Goal: Task Accomplishment & Management: Use online tool/utility

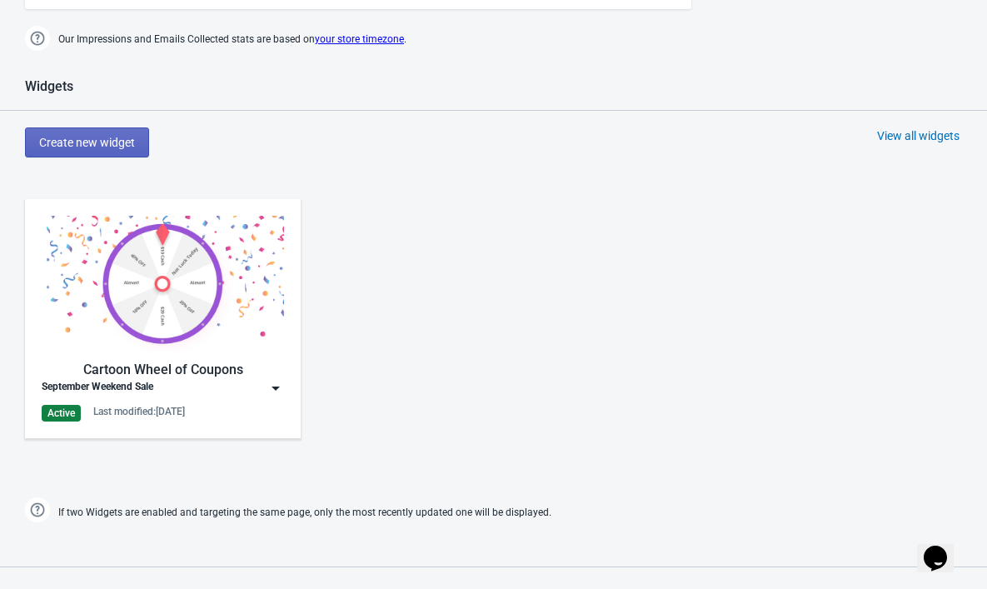
scroll to position [823, 0]
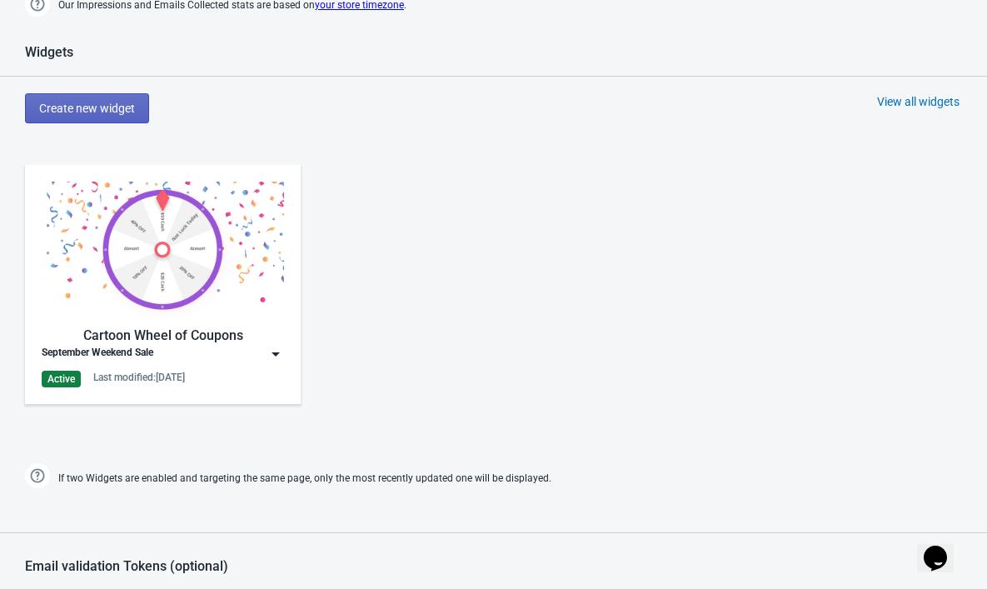
click at [277, 360] on img at bounding box center [275, 354] width 17 height 17
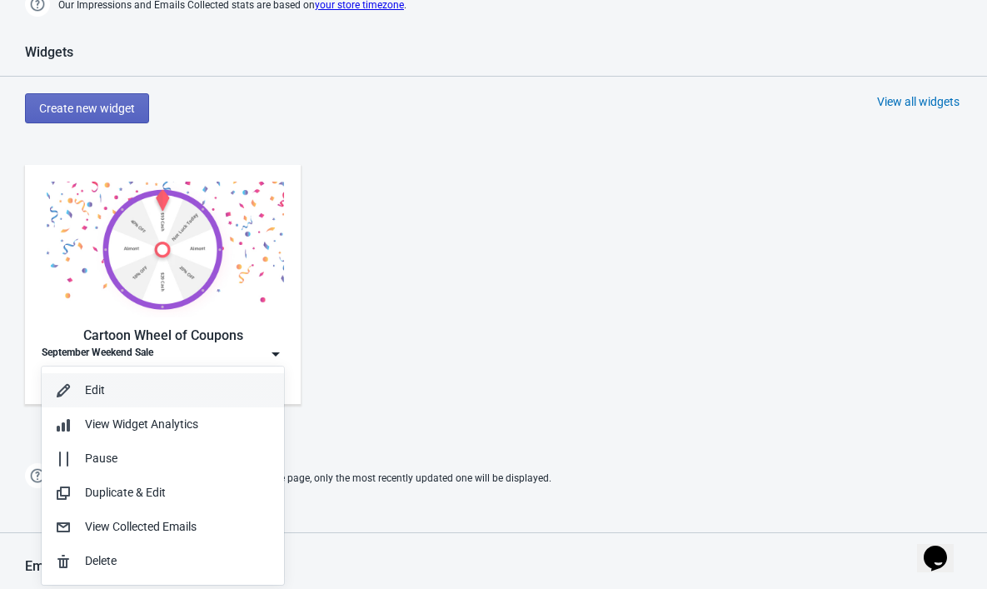
click at [132, 387] on div "Edit" at bounding box center [178, 389] width 186 height 17
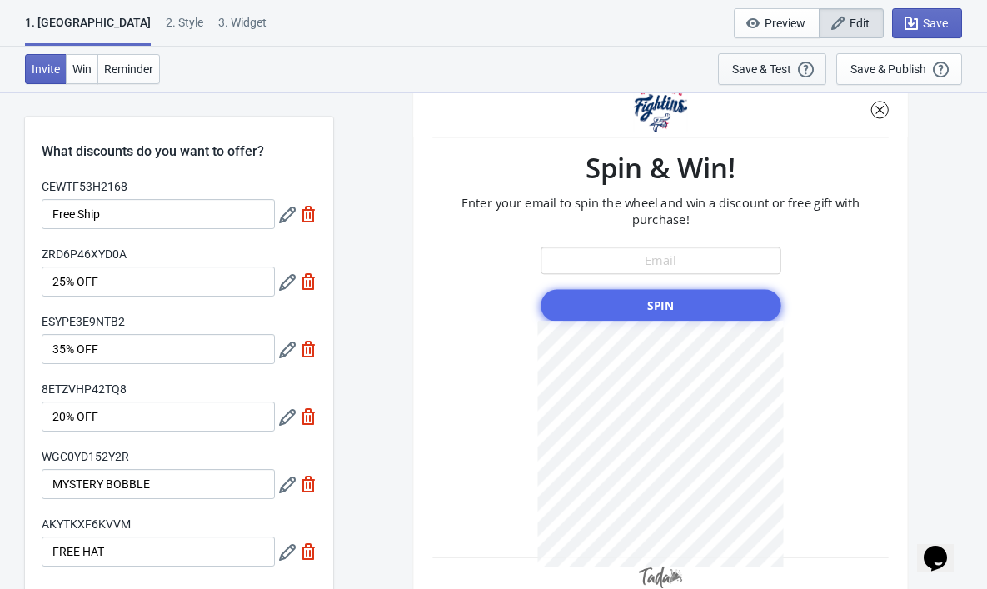
click at [769, 74] on div "Save & Test" at bounding box center [761, 68] width 59 height 13
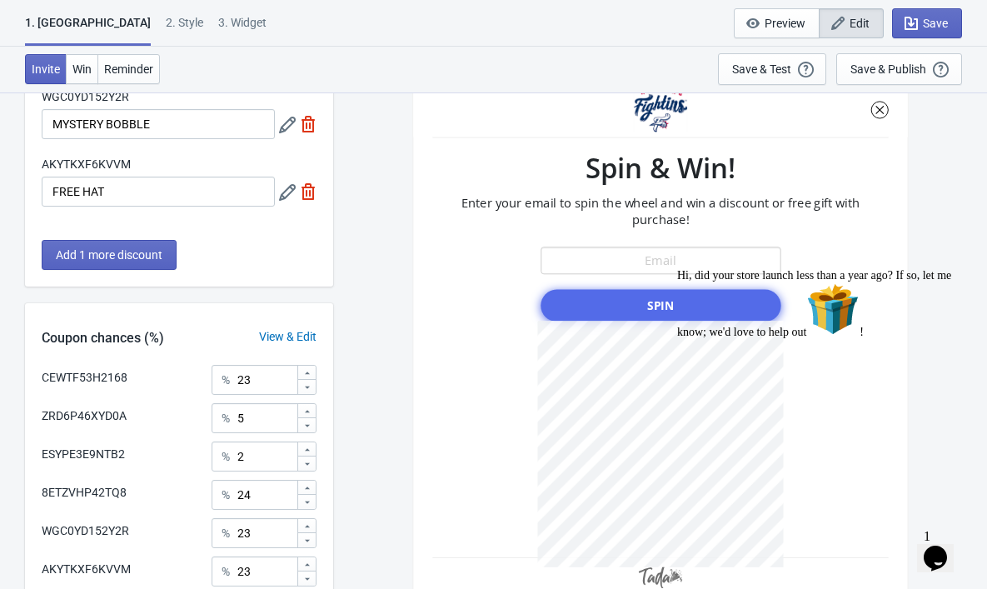
scroll to position [366, 0]
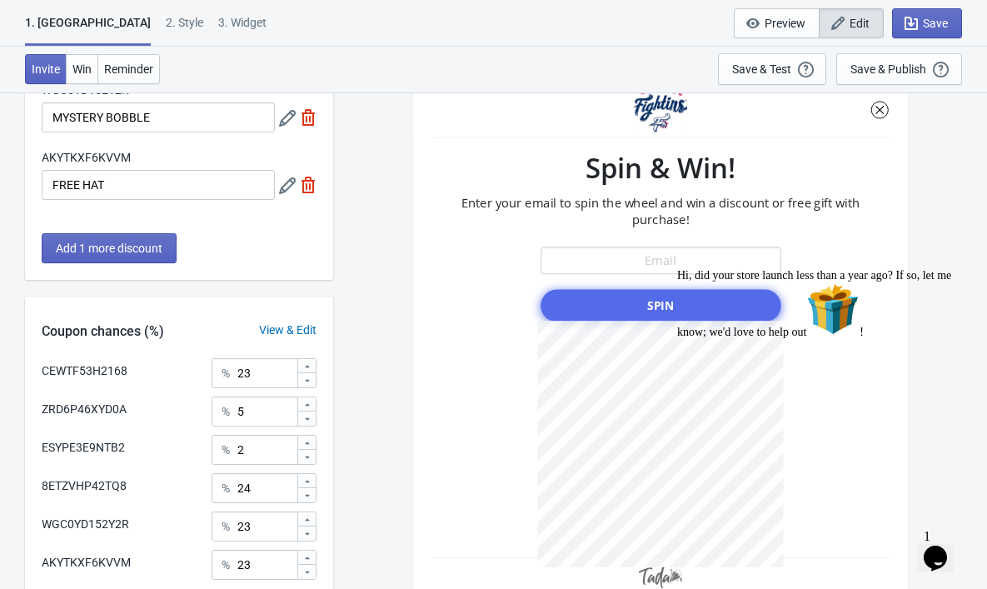
drag, startPoint x: 949, startPoint y: 389, endPoint x: 1619, endPoint y: 651, distance: 719.8
click at [677, 269] on icon "Chat attention grabber" at bounding box center [677, 269] width 0 height 0
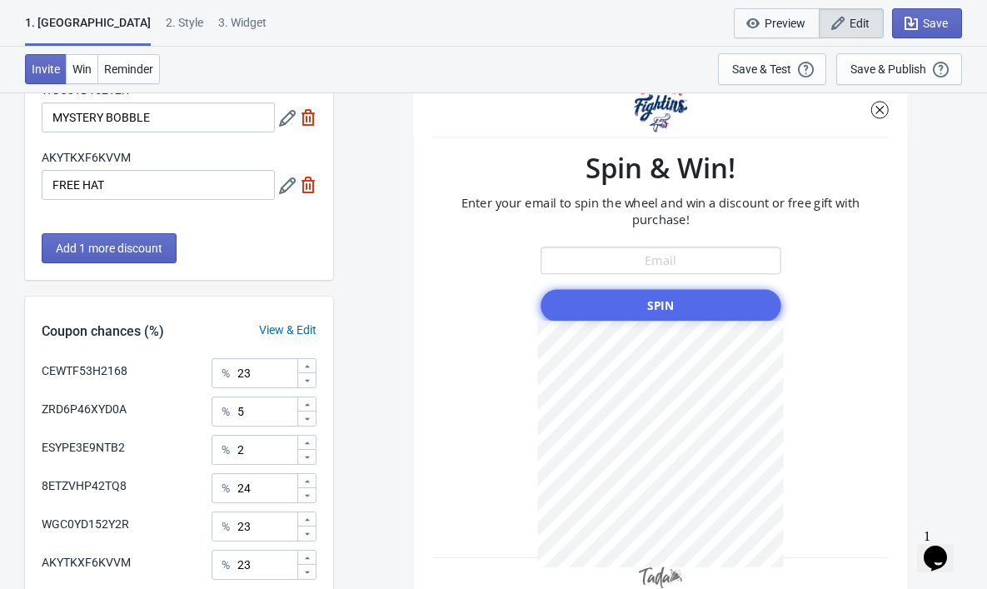
click at [759, 33] on button "Preview" at bounding box center [777, 23] width 86 height 30
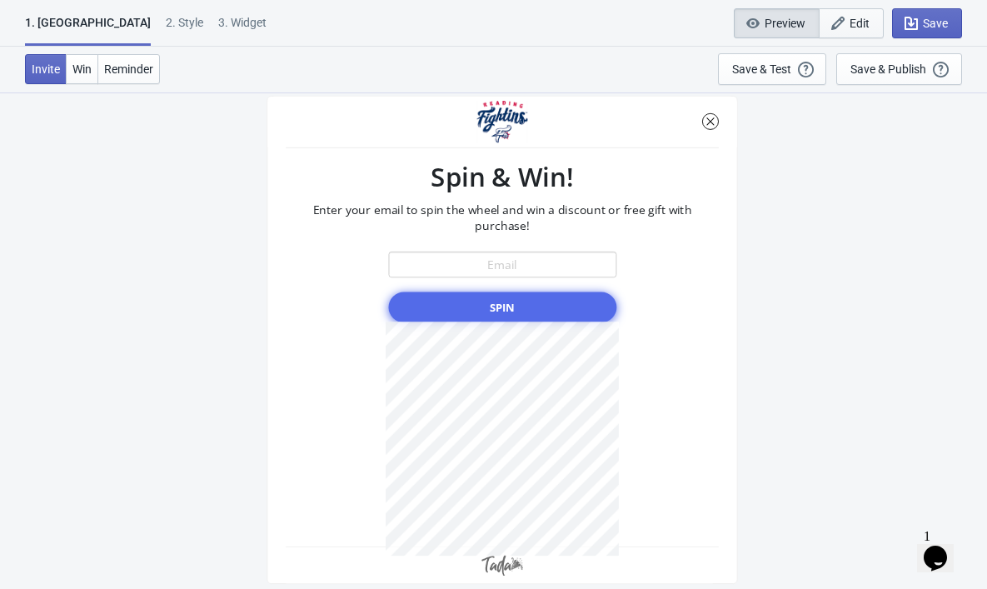
click at [842, 22] on icon "button" at bounding box center [837, 23] width 17 height 17
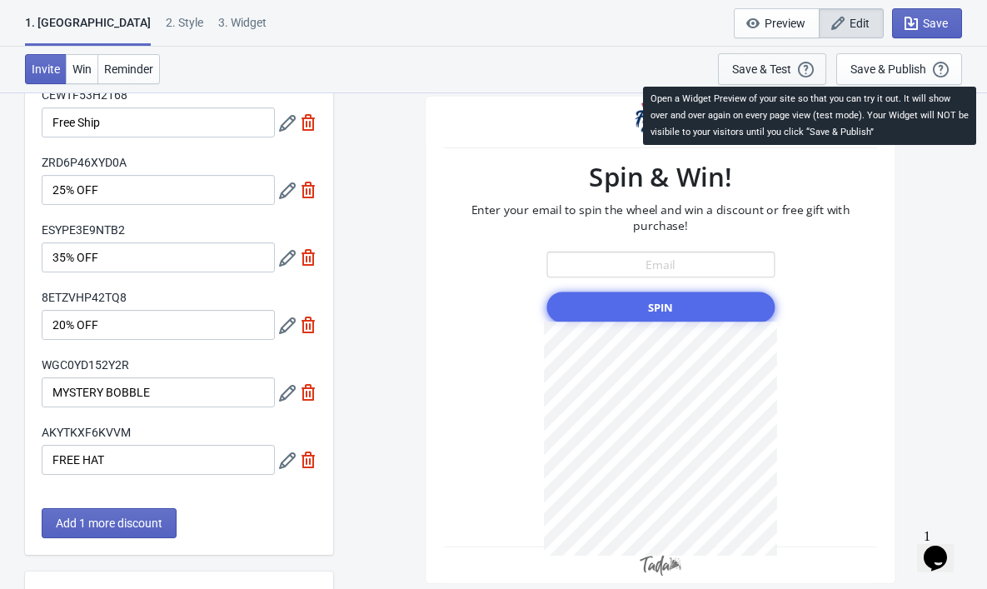
click at [809, 71] on icon "button" at bounding box center [806, 70] width 16 height 16
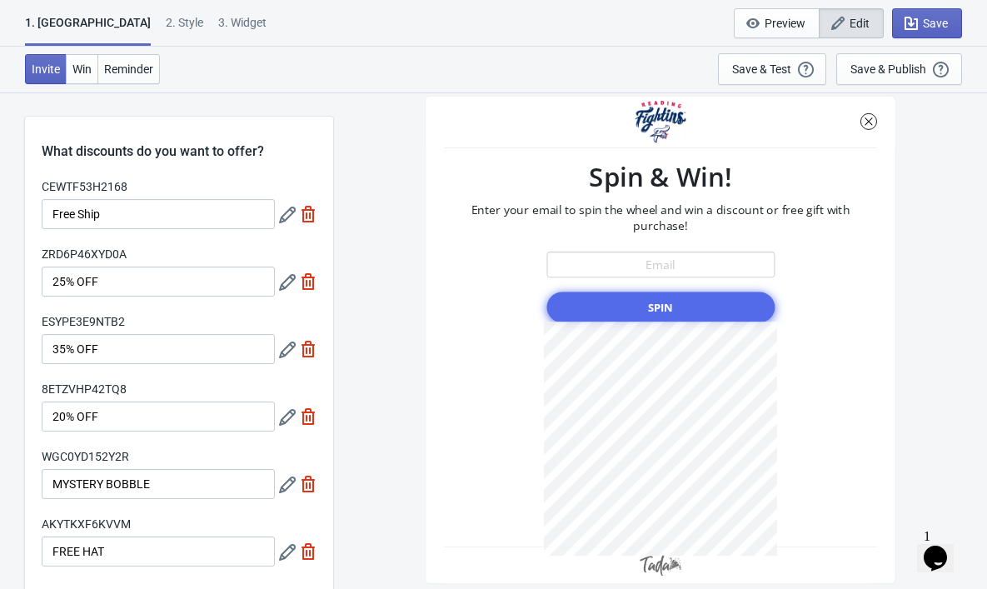
scroll to position [0, 0]
click at [27, 27] on div "1. Coupon" at bounding box center [88, 30] width 126 height 32
click at [924, 167] on div "CEWTF53H2168 Spin & Win! Enter your email to spin the wheel and win a discount …" at bounding box center [659, 340] width 637 height 496
click at [965, 193] on div "CEWTF53H2168 Spin & Win! Enter your email to spin the wheel and win a discount …" at bounding box center [659, 340] width 637 height 496
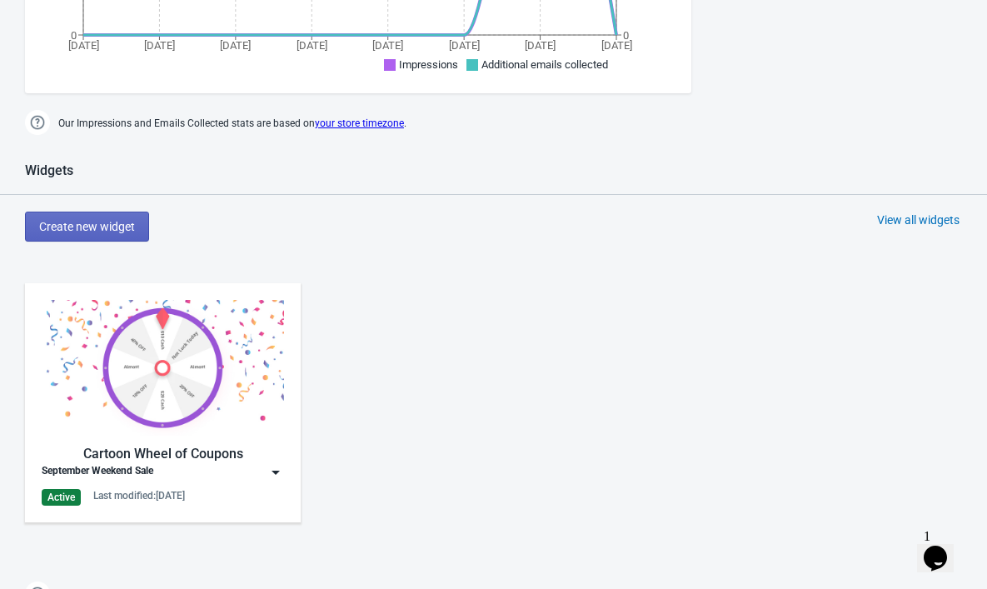
scroll to position [706, 0]
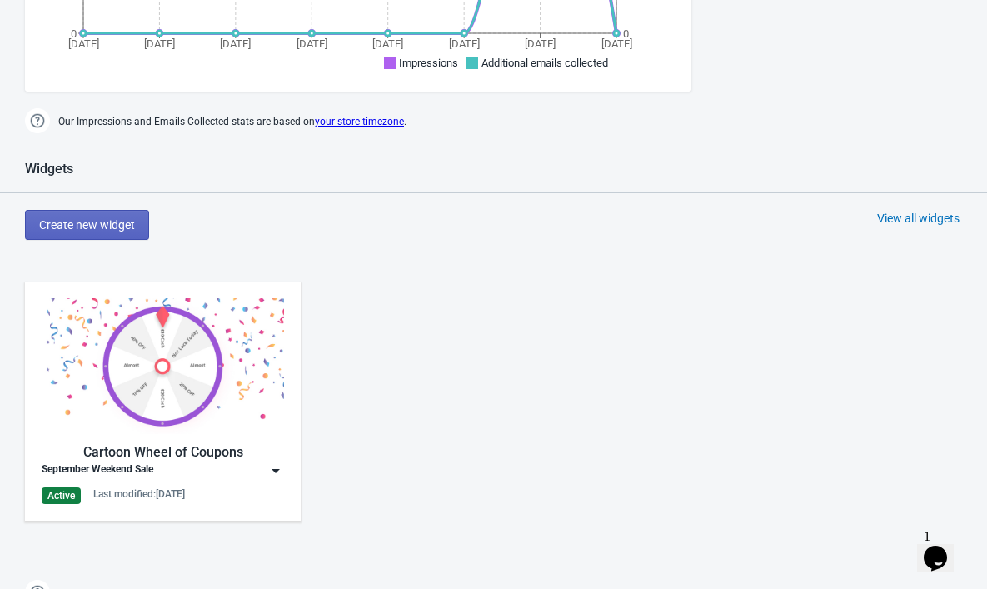
click at [256, 465] on div "September Weekend Sale" at bounding box center [163, 470] width 242 height 17
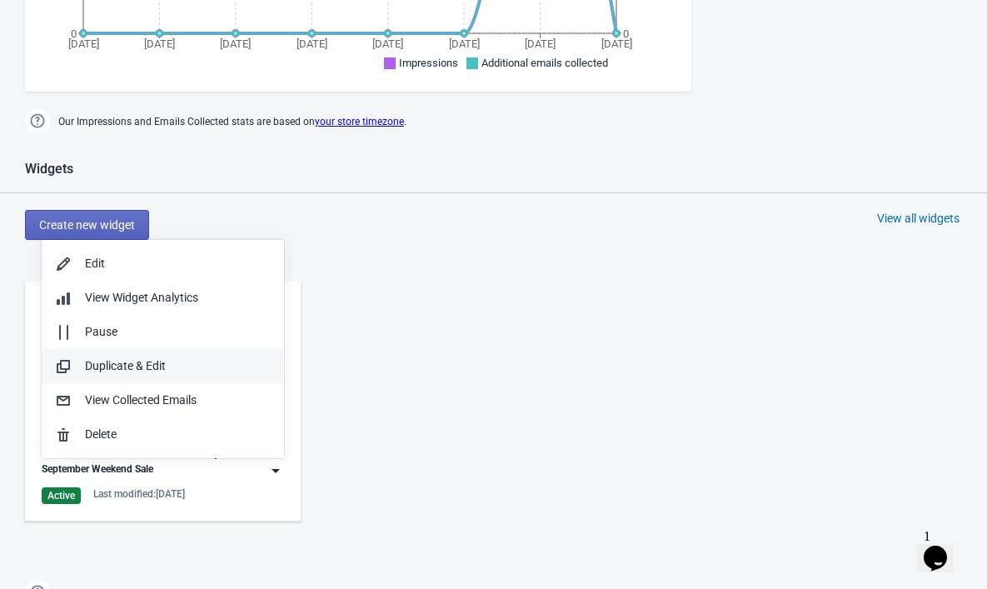
click at [142, 364] on div "Duplicate & Edit" at bounding box center [178, 365] width 186 height 17
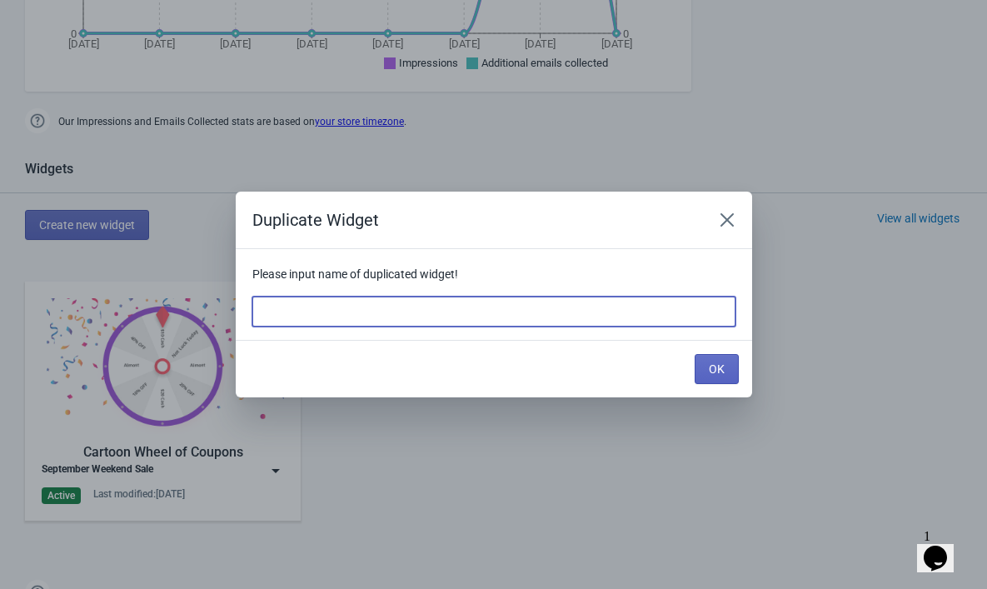
click at [371, 317] on input at bounding box center [493, 311] width 483 height 30
type input "Sept Weekend Sale"
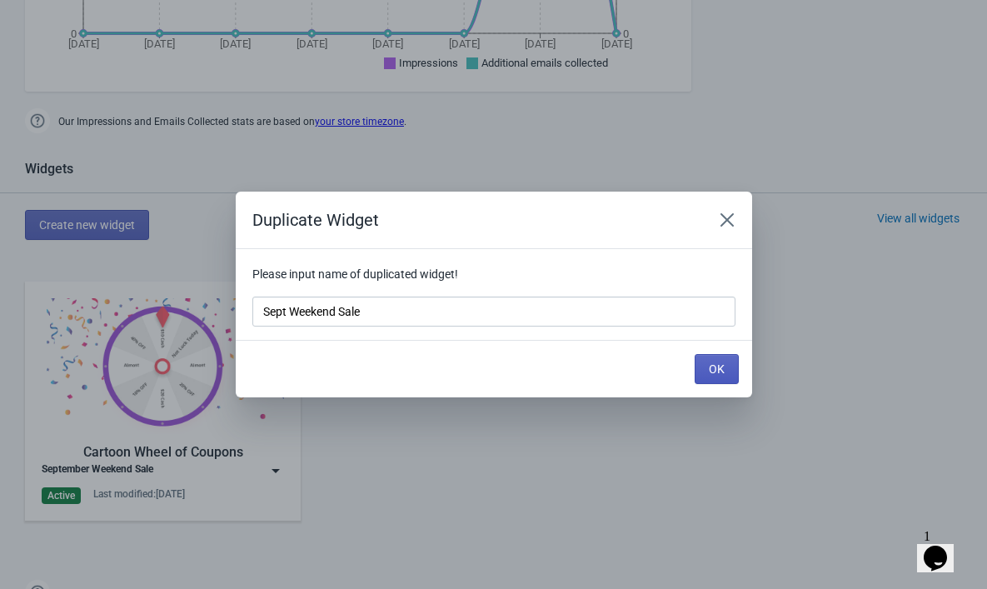
click at [706, 356] on button "OK" at bounding box center [716, 369] width 44 height 30
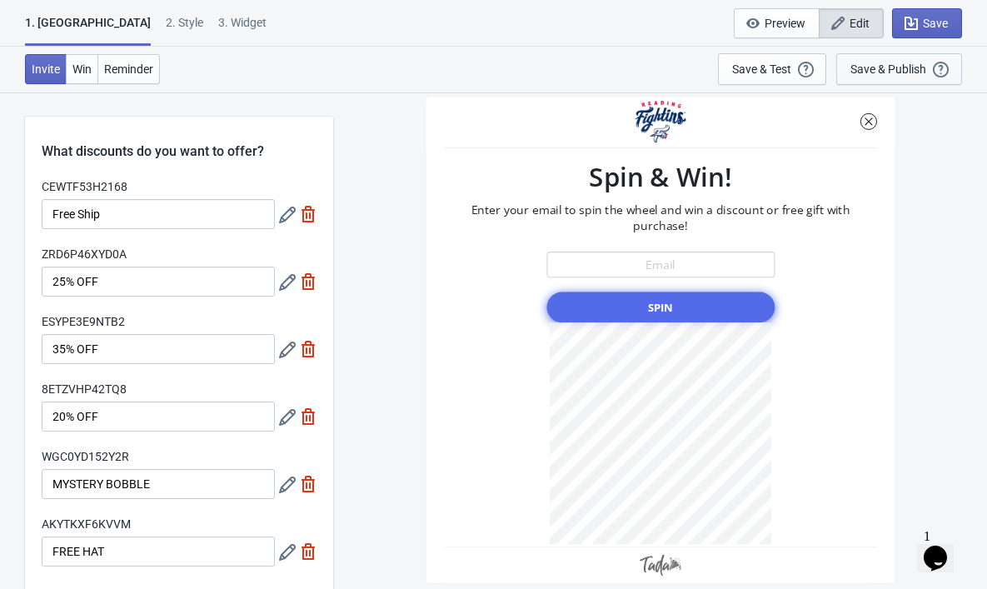
click at [888, 78] on button "Save & Publish This option will save your Widget so that it will be visible to …" at bounding box center [899, 69] width 126 height 32
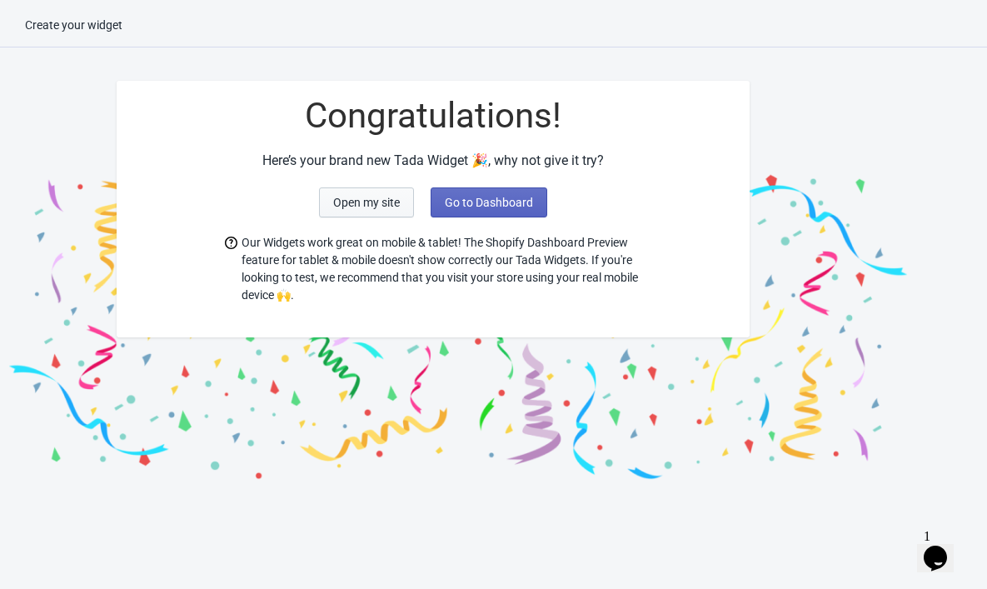
click at [363, 198] on span "Open my site" at bounding box center [366, 202] width 67 height 13
click at [470, 196] on span "Go to Dashboard" at bounding box center [489, 202] width 88 height 13
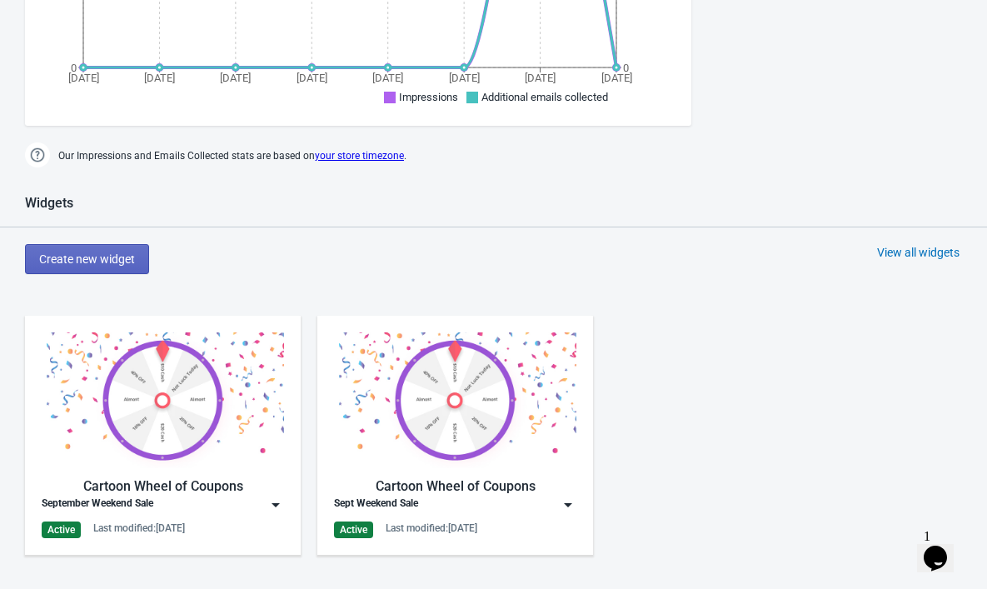
scroll to position [751, 0]
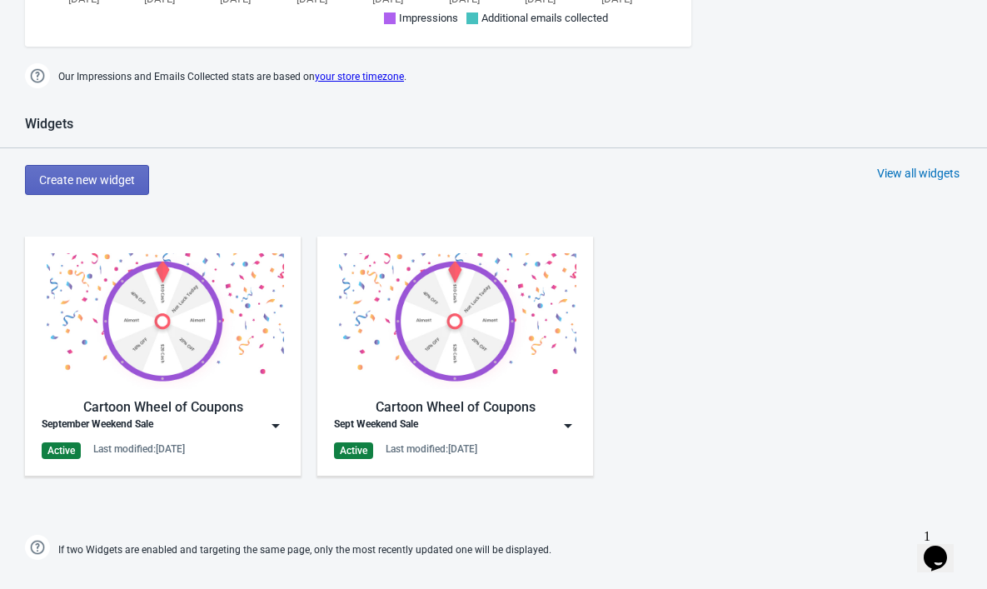
click at [563, 439] on div "Cartoon Wheel of Coupons Sept Weekend Sale Active Last modified: 5.9.2025" at bounding box center [455, 356] width 242 height 206
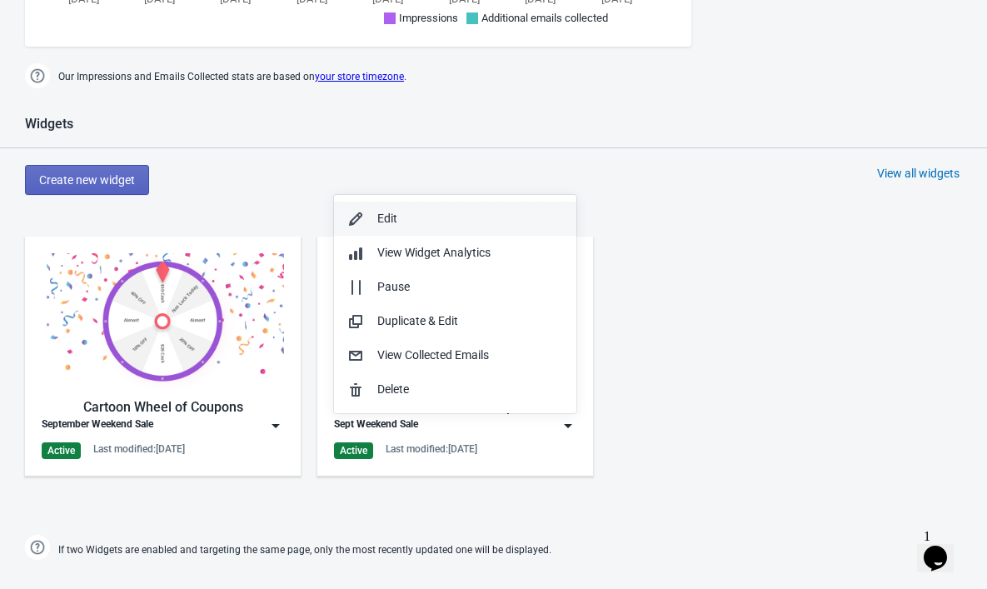
click at [405, 226] on div "Edit" at bounding box center [470, 218] width 186 height 17
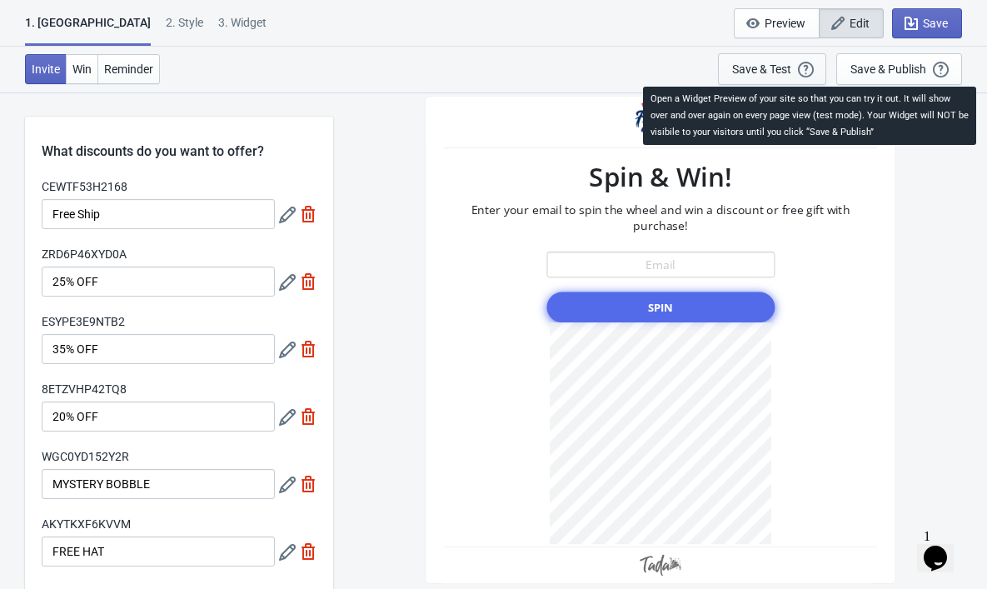
click at [798, 60] on button "Save & Test Open a Widget Preview of your site so that you can try it out. It w…" at bounding box center [772, 69] width 108 height 32
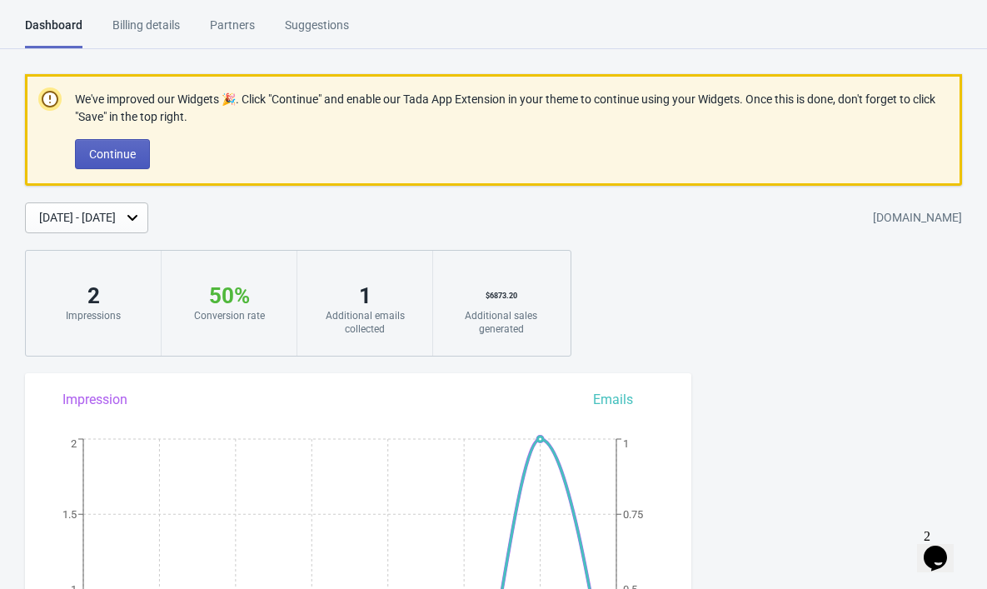
click at [125, 158] on span "Continue" at bounding box center [112, 153] width 47 height 13
click at [135, 150] on span "Continue" at bounding box center [112, 153] width 47 height 13
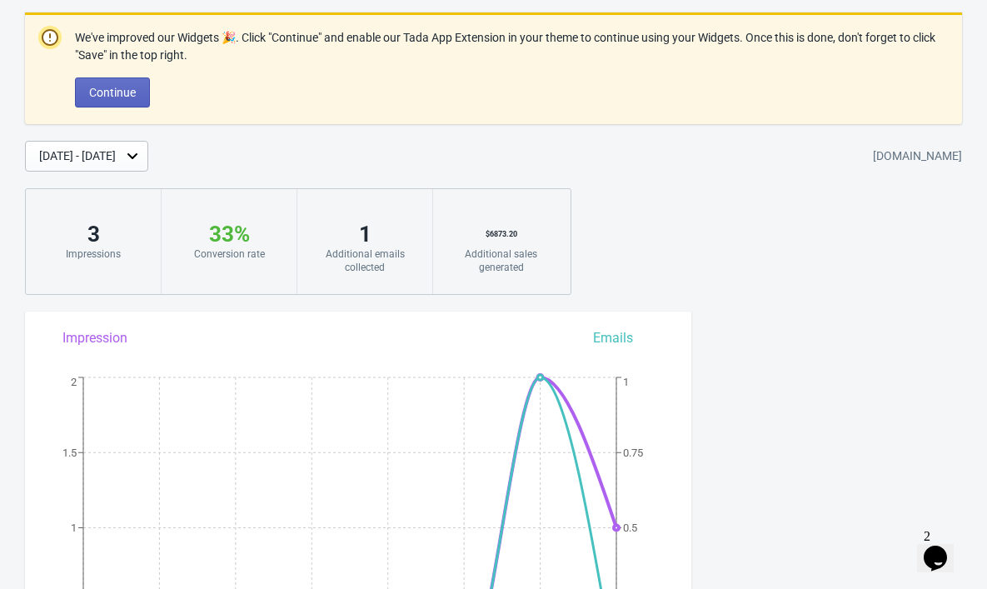
scroll to position [57, 0]
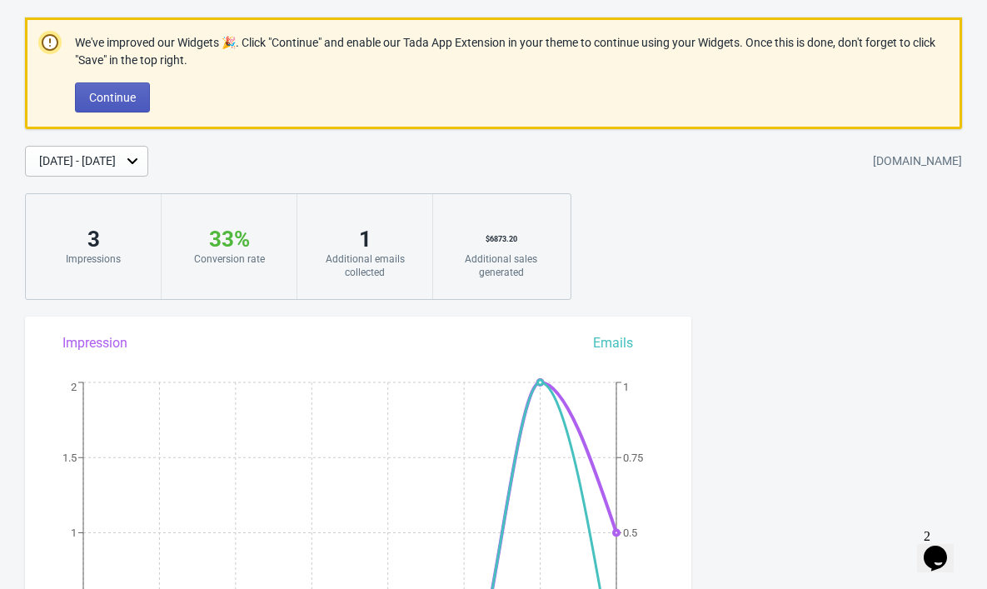
click at [114, 101] on span "Continue" at bounding box center [112, 97] width 47 height 13
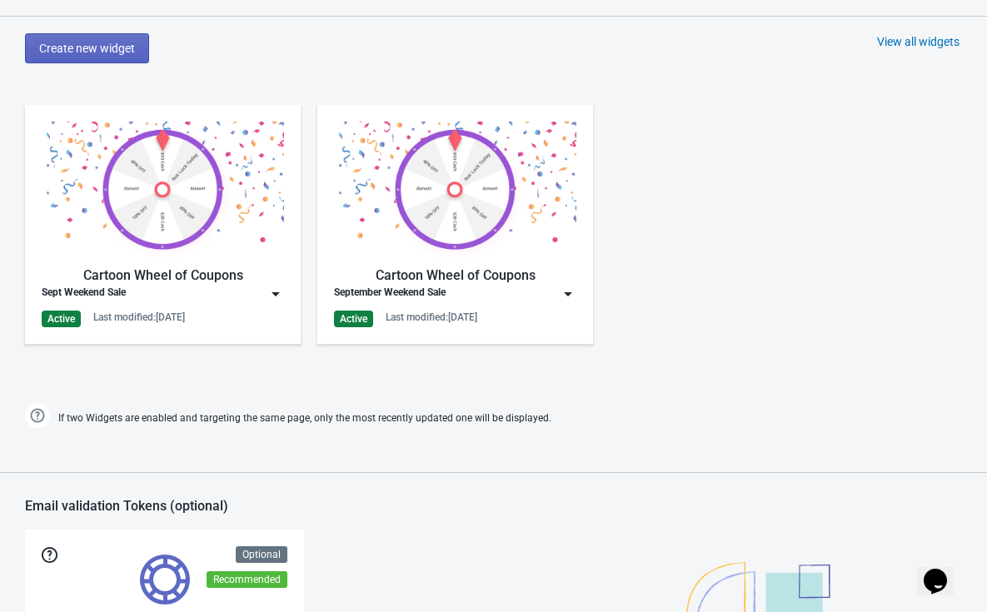
scroll to position [868, 0]
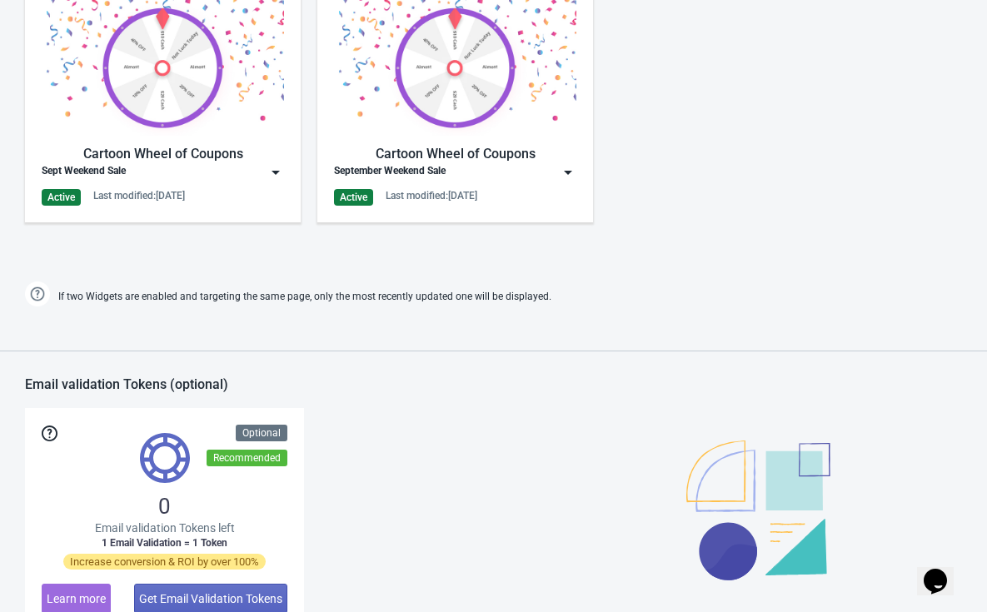
click at [566, 172] on img at bounding box center [568, 172] width 17 height 17
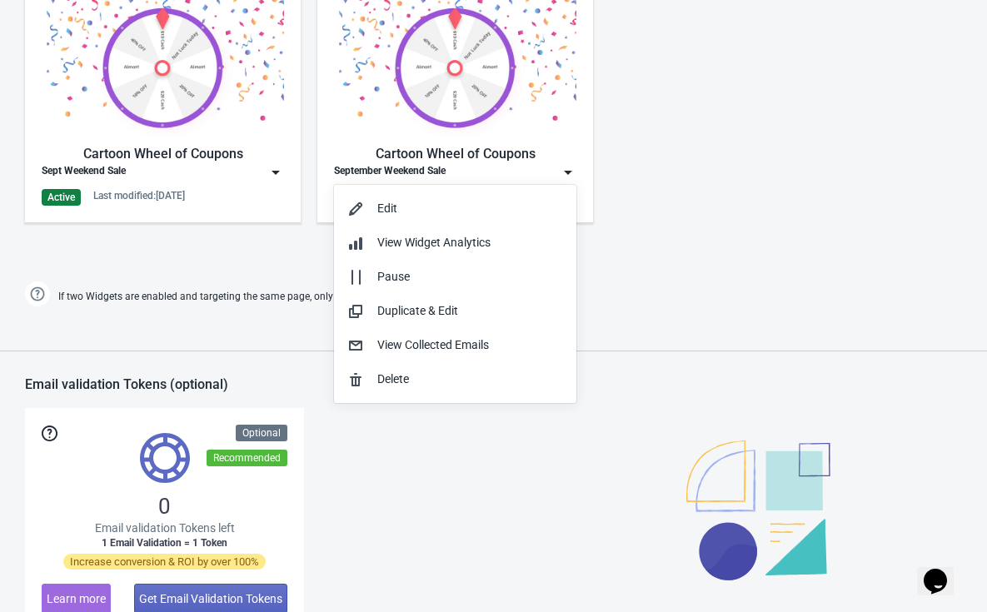
click at [566, 172] on img at bounding box center [568, 172] width 17 height 17
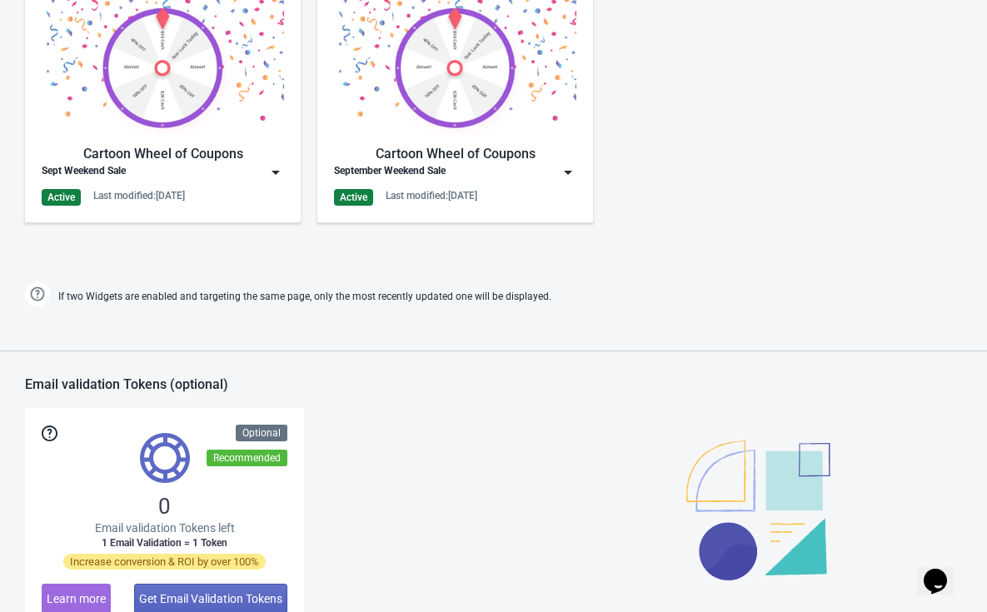
click at [566, 172] on img at bounding box center [568, 172] width 17 height 17
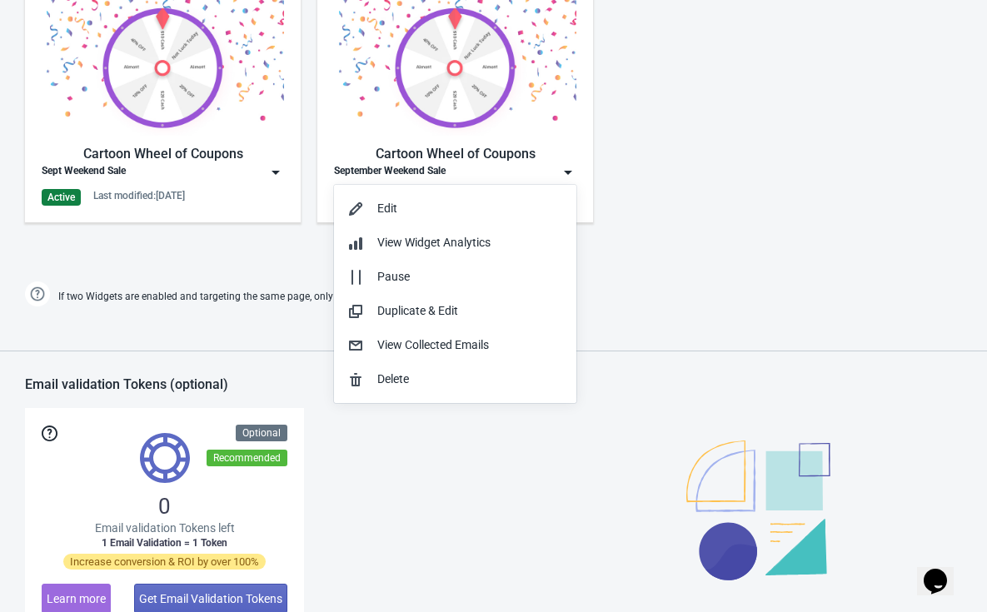
click at [284, 172] on div "Cartoon Wheel of Coupons Sept Weekend Sale Active Last modified: 5.9.2025" at bounding box center [163, 102] width 276 height 239
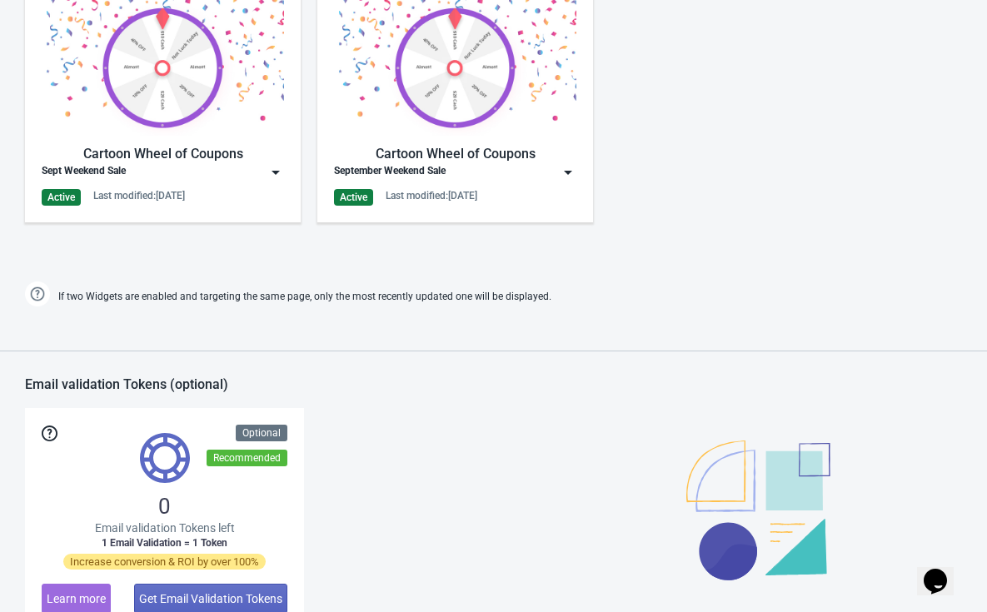
click at [262, 172] on div "Sept Weekend Sale" at bounding box center [163, 172] width 242 height 17
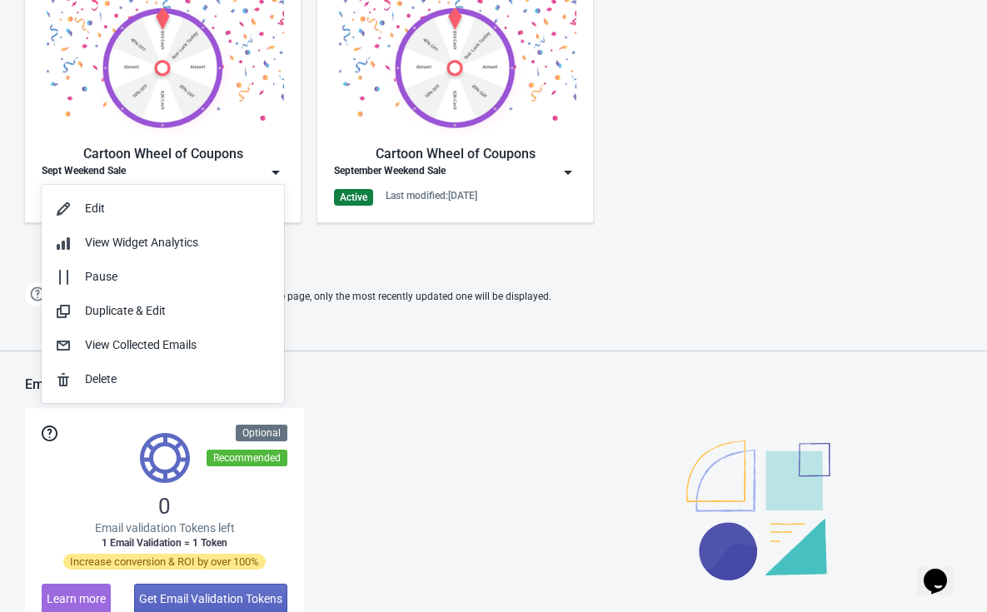
click at [575, 269] on div "Widgets Create new widget View all widgets Cartoon Wheel of Coupons Sept Weeken…" at bounding box center [493, 87] width 987 height 448
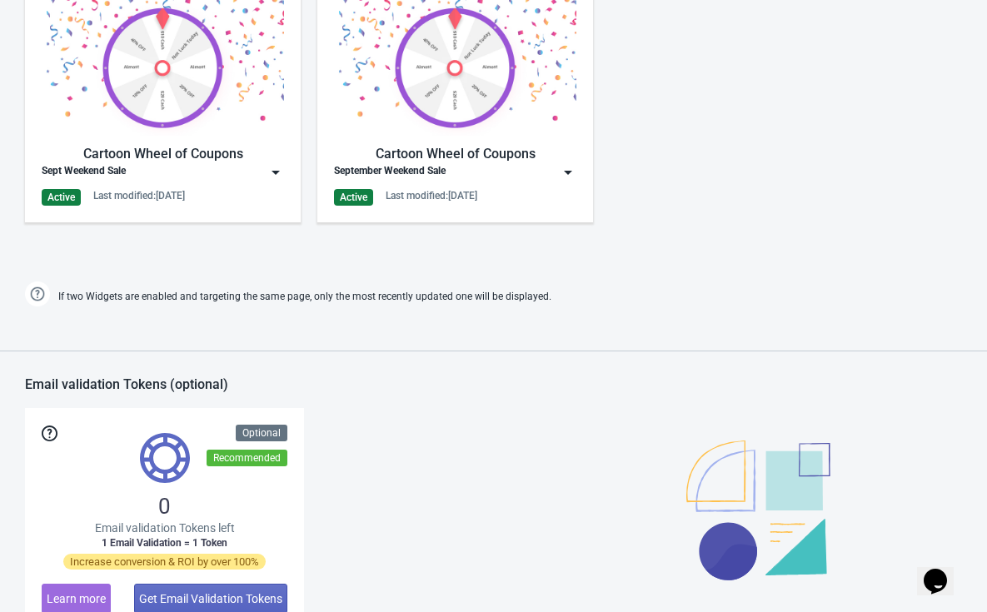
click at [277, 182] on div "Cartoon Wheel of Coupons Sept Weekend Sale Active Last modified: 5.9.2025" at bounding box center [163, 103] width 242 height 206
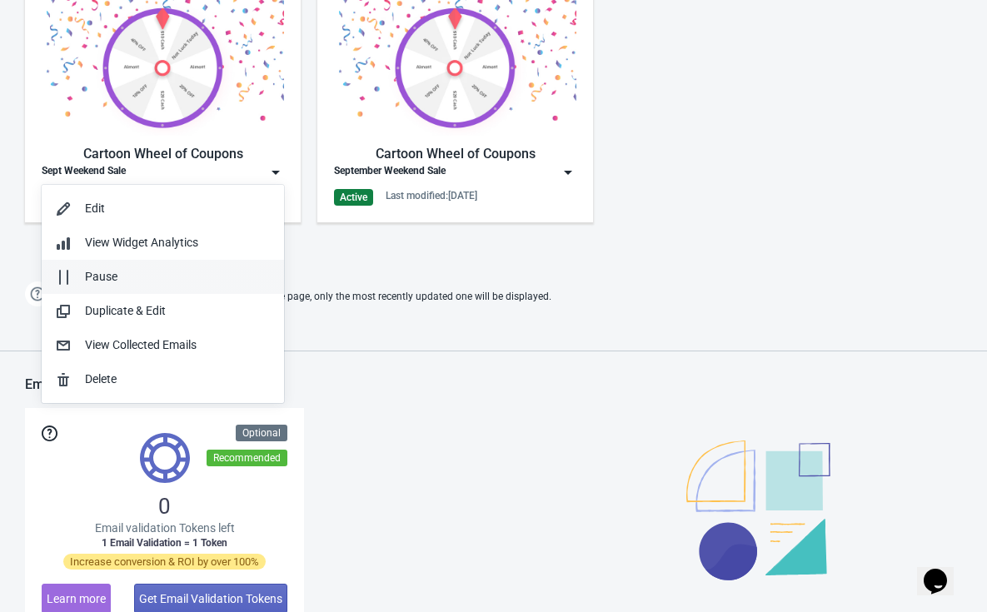
click at [168, 271] on div "Pause" at bounding box center [178, 276] width 186 height 17
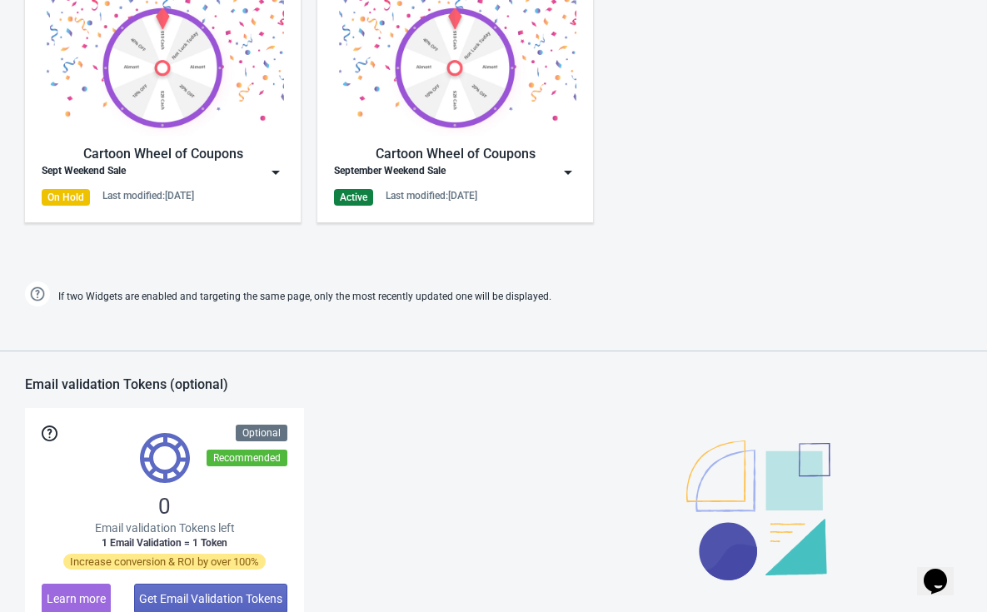
click at [333, 271] on div "Widgets Create new widget View all widgets Cartoon Wheel of Coupons Sept Weeken…" at bounding box center [493, 87] width 987 height 448
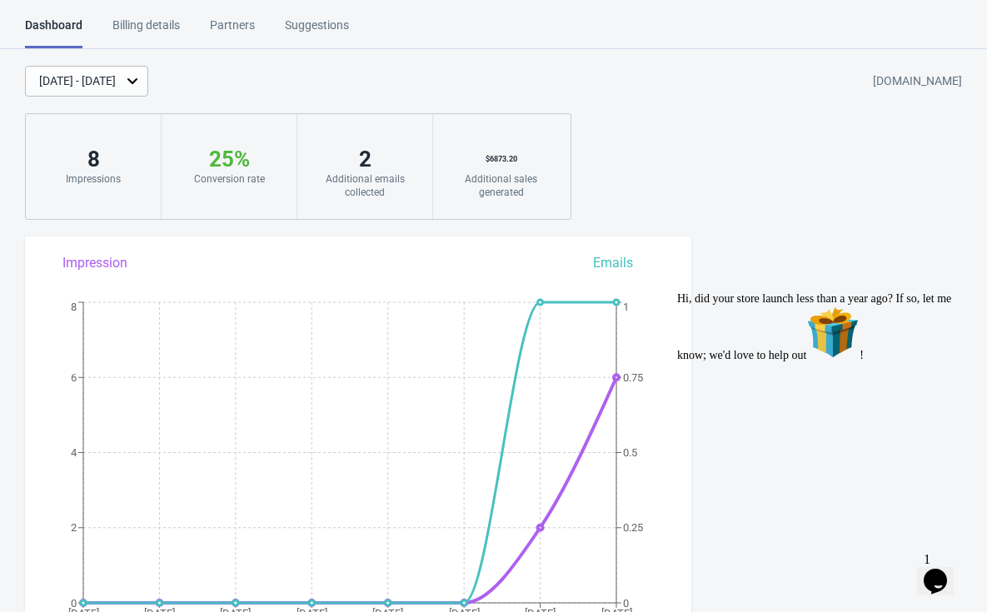
scroll to position [0, 0]
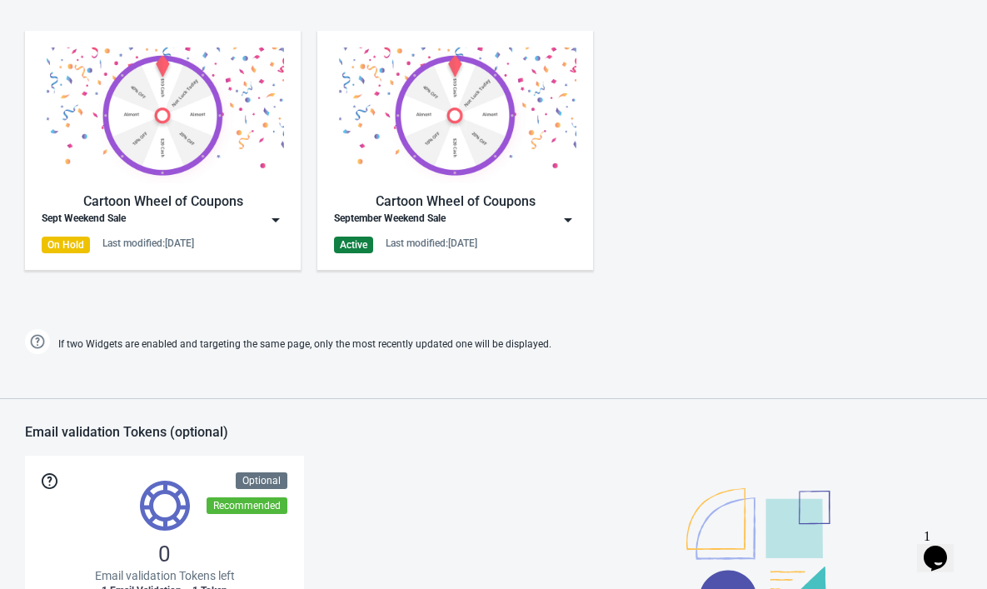
scroll to position [829, 0]
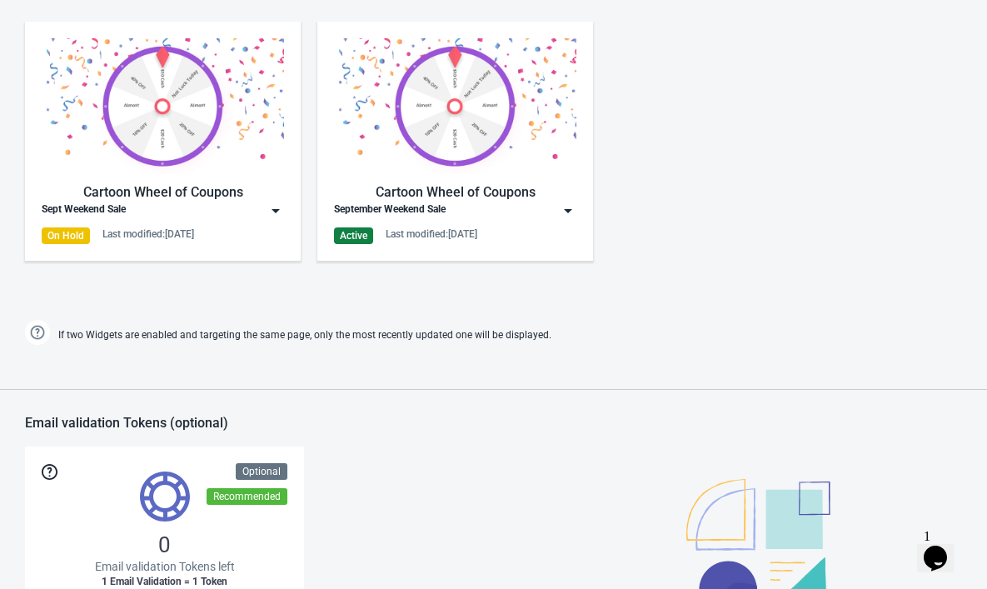
click at [281, 214] on img at bounding box center [275, 210] width 17 height 17
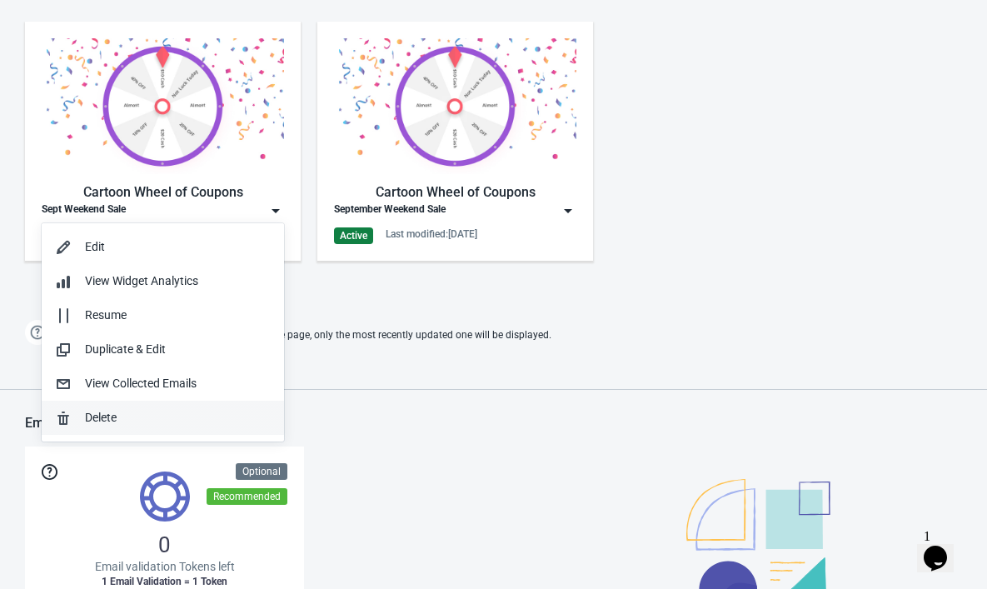
click at [117, 415] on div "Delete" at bounding box center [178, 417] width 186 height 17
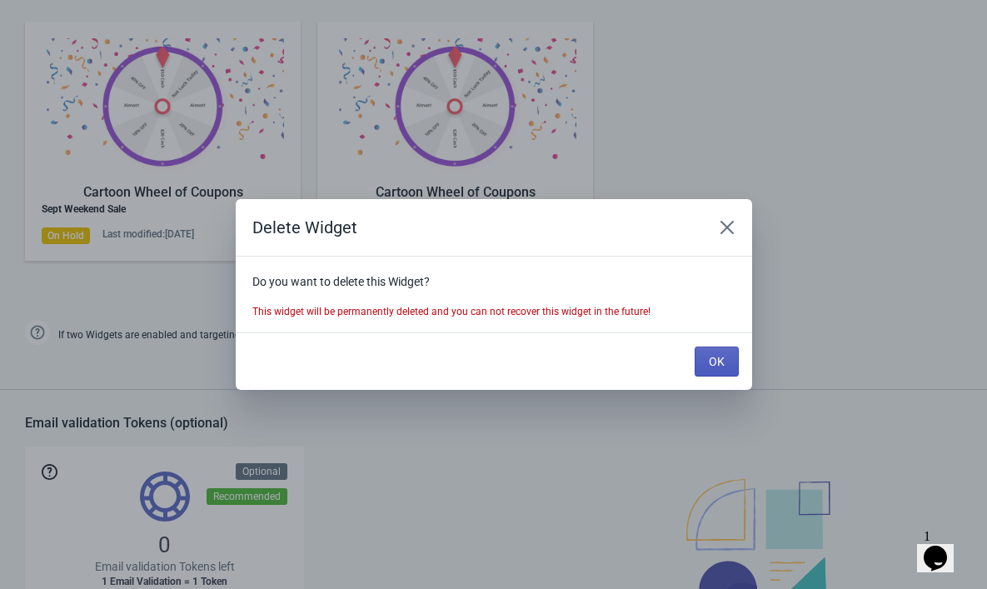
click at [721, 360] on span "OK" at bounding box center [717, 361] width 16 height 13
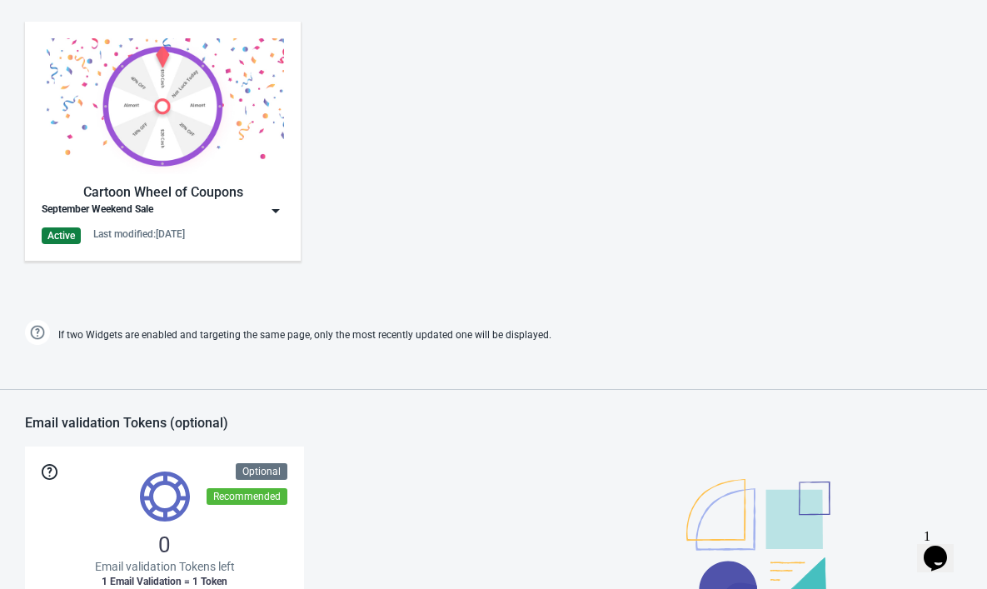
click at [326, 270] on div "Cartoon Wheel of Coupons September Weekend Sale Active Last modified: [DATE]" at bounding box center [493, 155] width 987 height 300
click at [259, 219] on div "Cartoon Wheel of Coupons September Weekend Sale Active Last modified: [DATE]" at bounding box center [163, 141] width 242 height 206
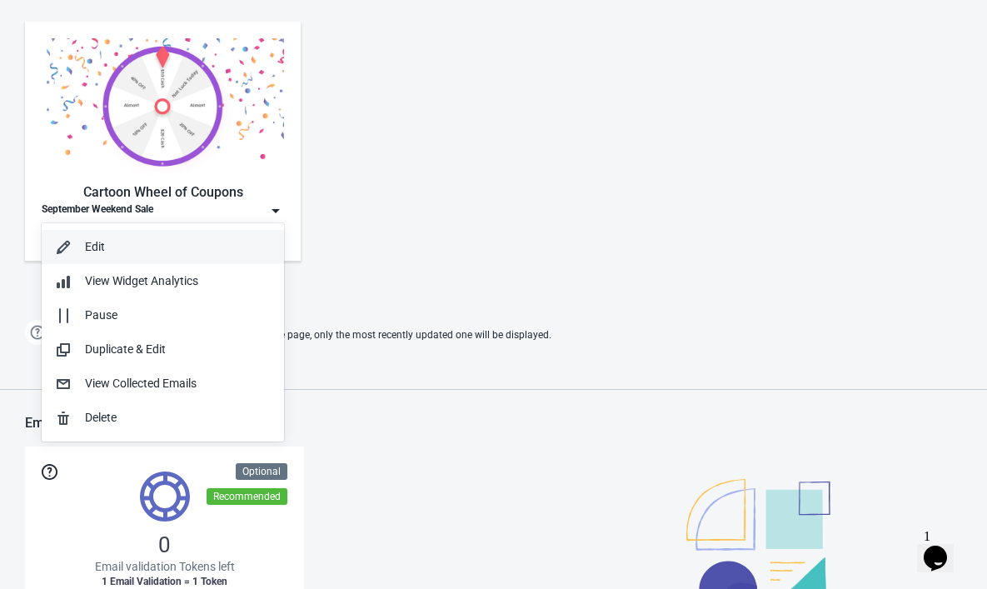
click at [131, 261] on button "Edit" at bounding box center [163, 247] width 242 height 34
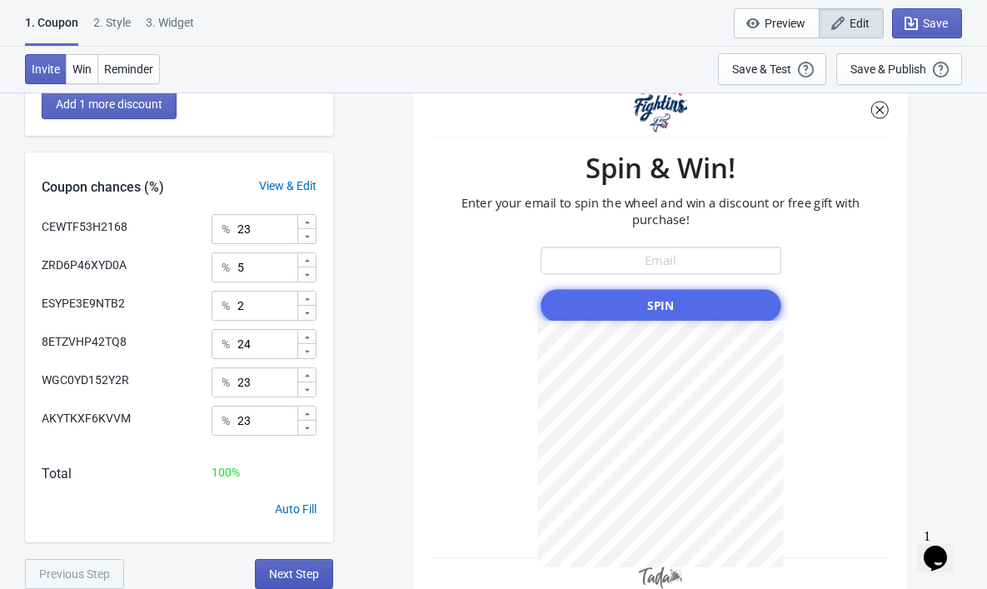
scroll to position [510, 0]
click at [284, 576] on span "Next Step" at bounding box center [294, 573] width 50 height 13
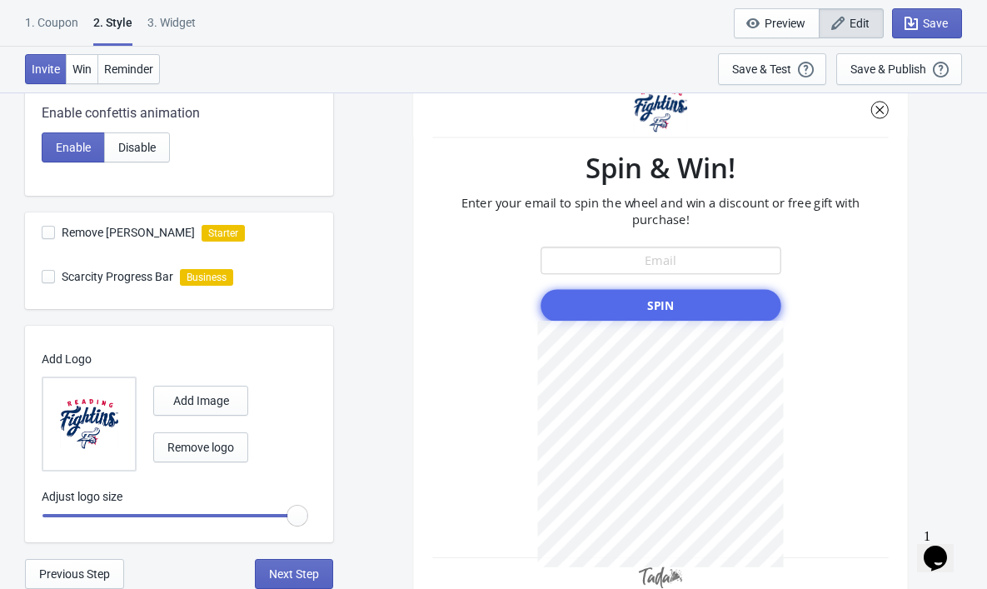
scroll to position [406, 0]
click at [271, 555] on div "Visual Style Clear Theme Dark Theme Color Theme Shopify Theme Tada Red Rose Pin…" at bounding box center [179, 149] width 308 height 878
click at [271, 573] on span "Next Step" at bounding box center [294, 573] width 50 height 13
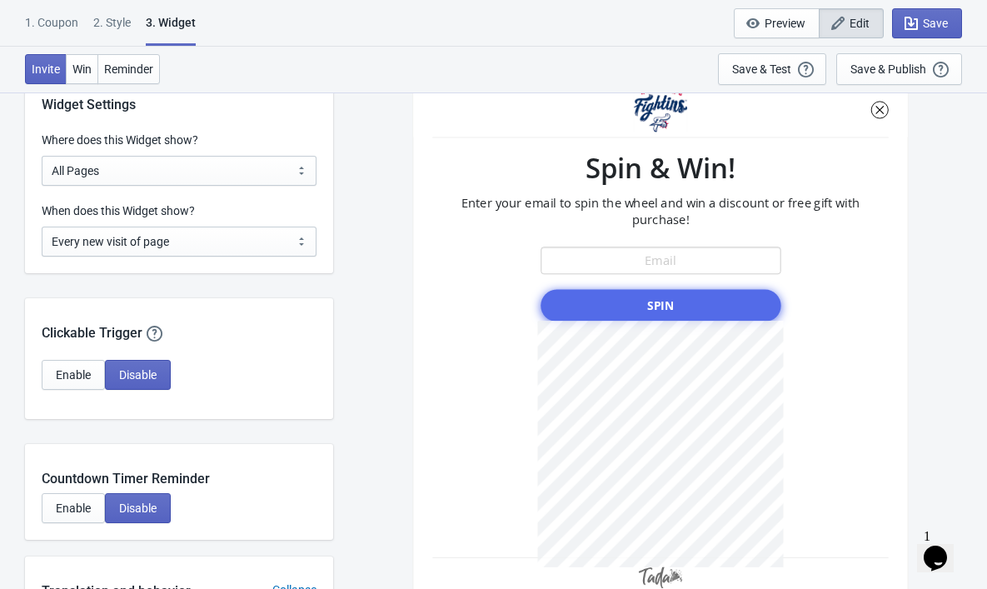
scroll to position [1331, 0]
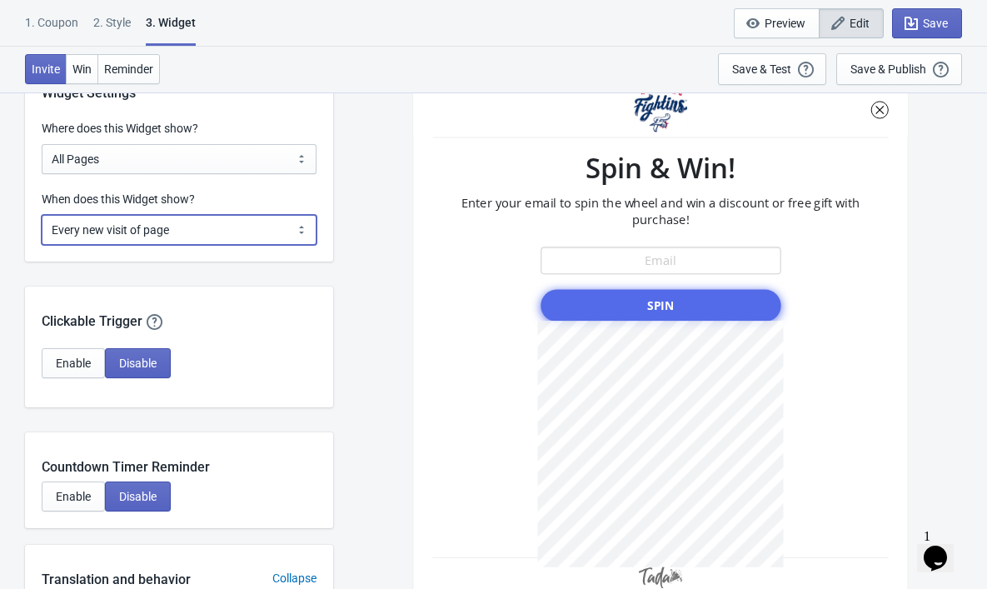
select select "once"
click at [395, 325] on div "CEWTF53H2168 Spin & Win! Enter your email to spin the wheel and win a discount …" at bounding box center [659, 340] width 637 height 496
click at [929, 17] on span "Save" at bounding box center [935, 23] width 25 height 13
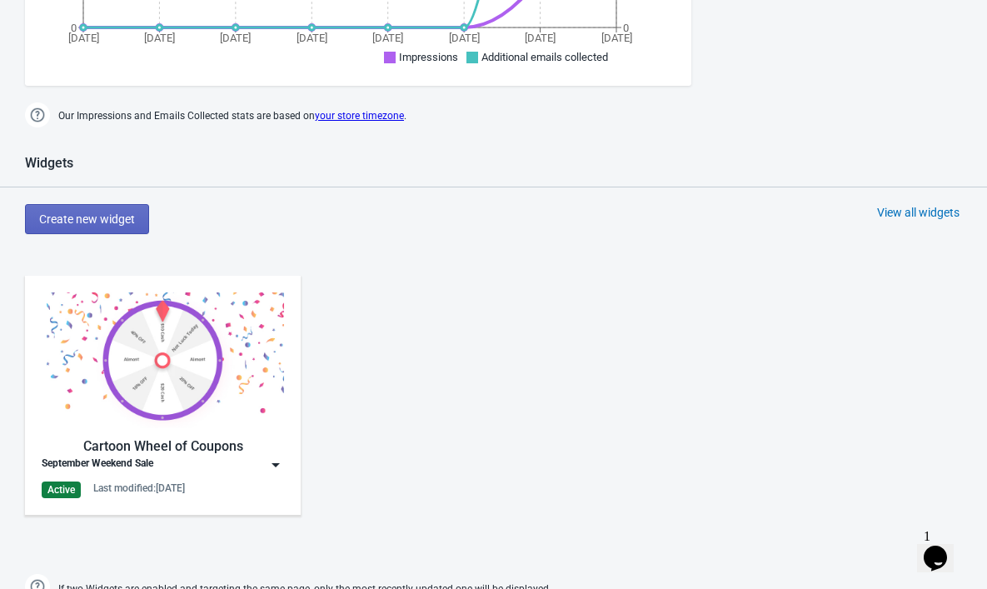
scroll to position [581, 0]
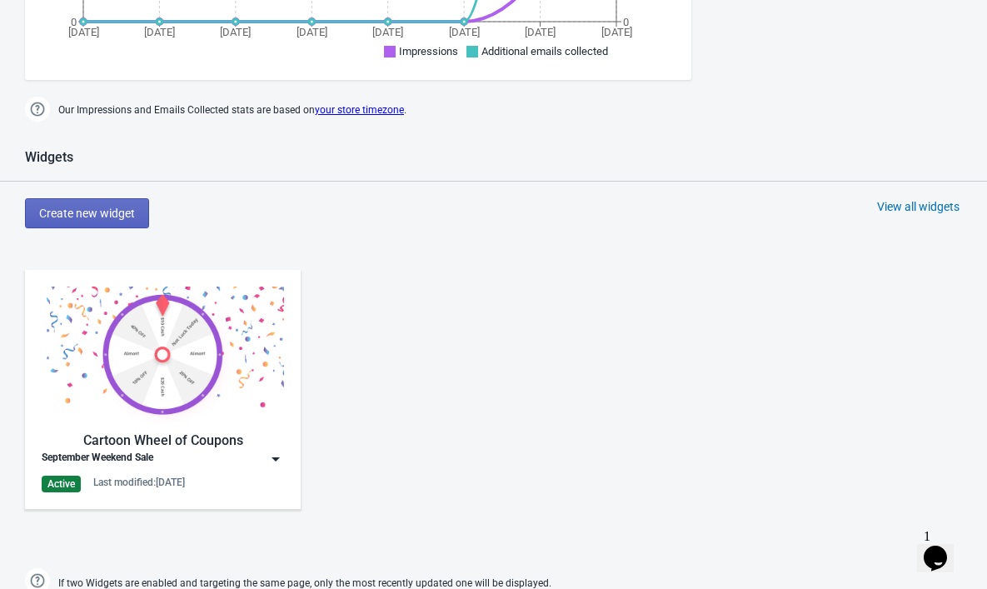
click at [259, 472] on div "Cartoon Wheel of Coupons September Weekend Sale Active Last modified: [DATE]" at bounding box center [163, 389] width 242 height 206
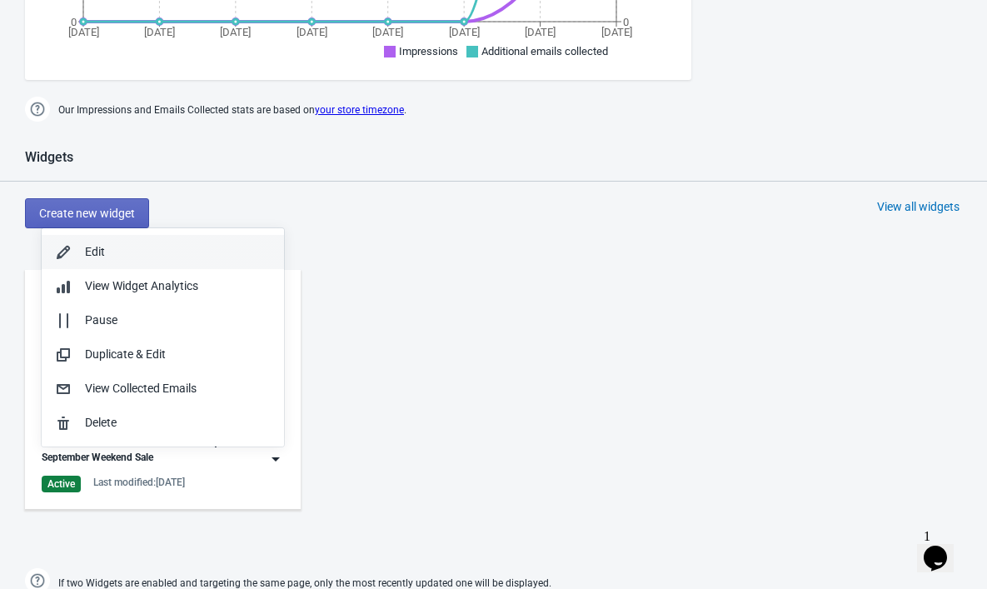
click at [164, 258] on div "Edit" at bounding box center [178, 251] width 186 height 17
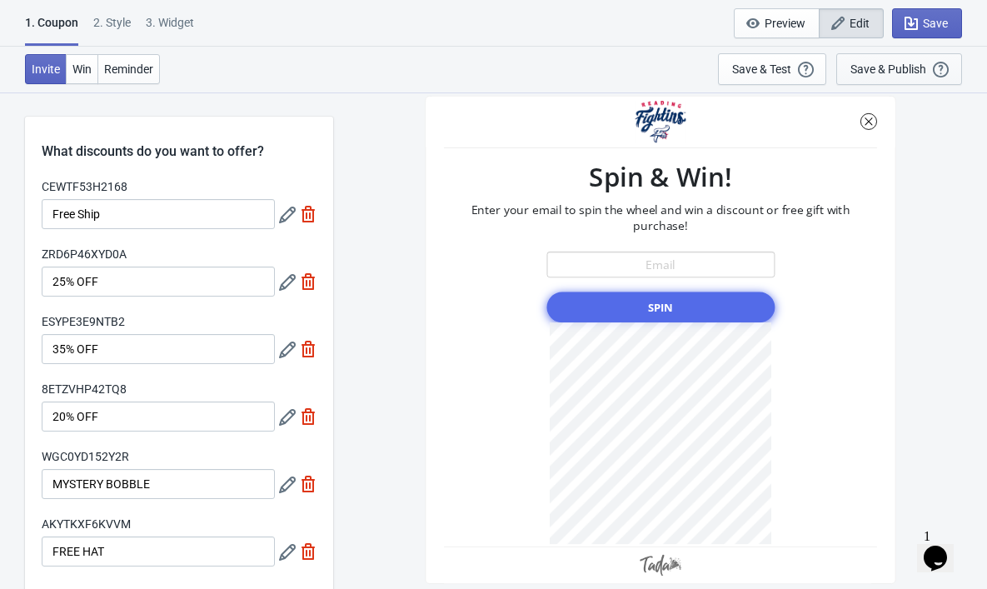
click at [891, 68] on div "Save & Publish" at bounding box center [888, 68] width 76 height 13
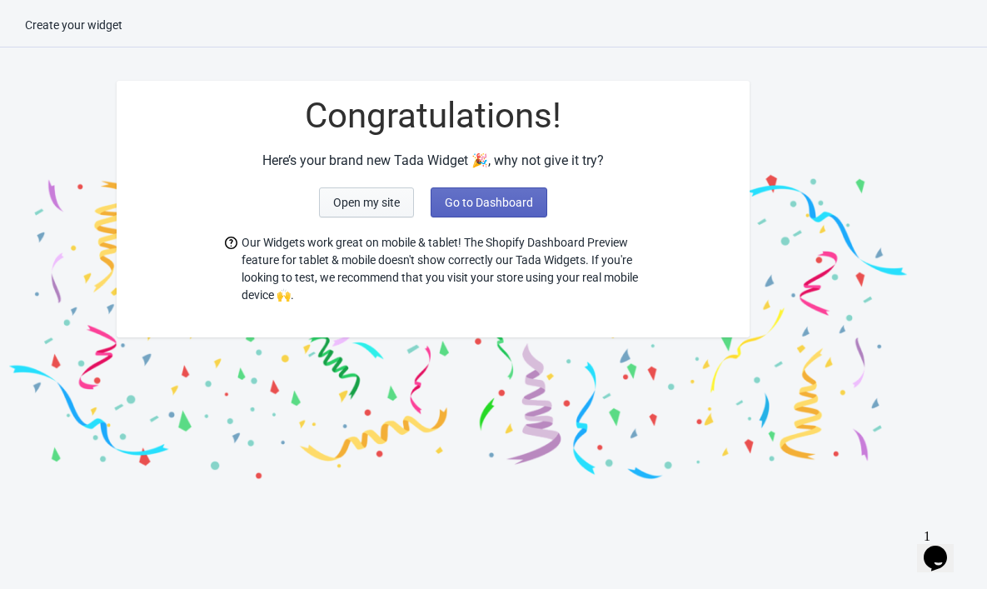
click at [359, 200] on span "Open my site" at bounding box center [366, 202] width 67 height 13
